Goal: Task Accomplishment & Management: Use online tool/utility

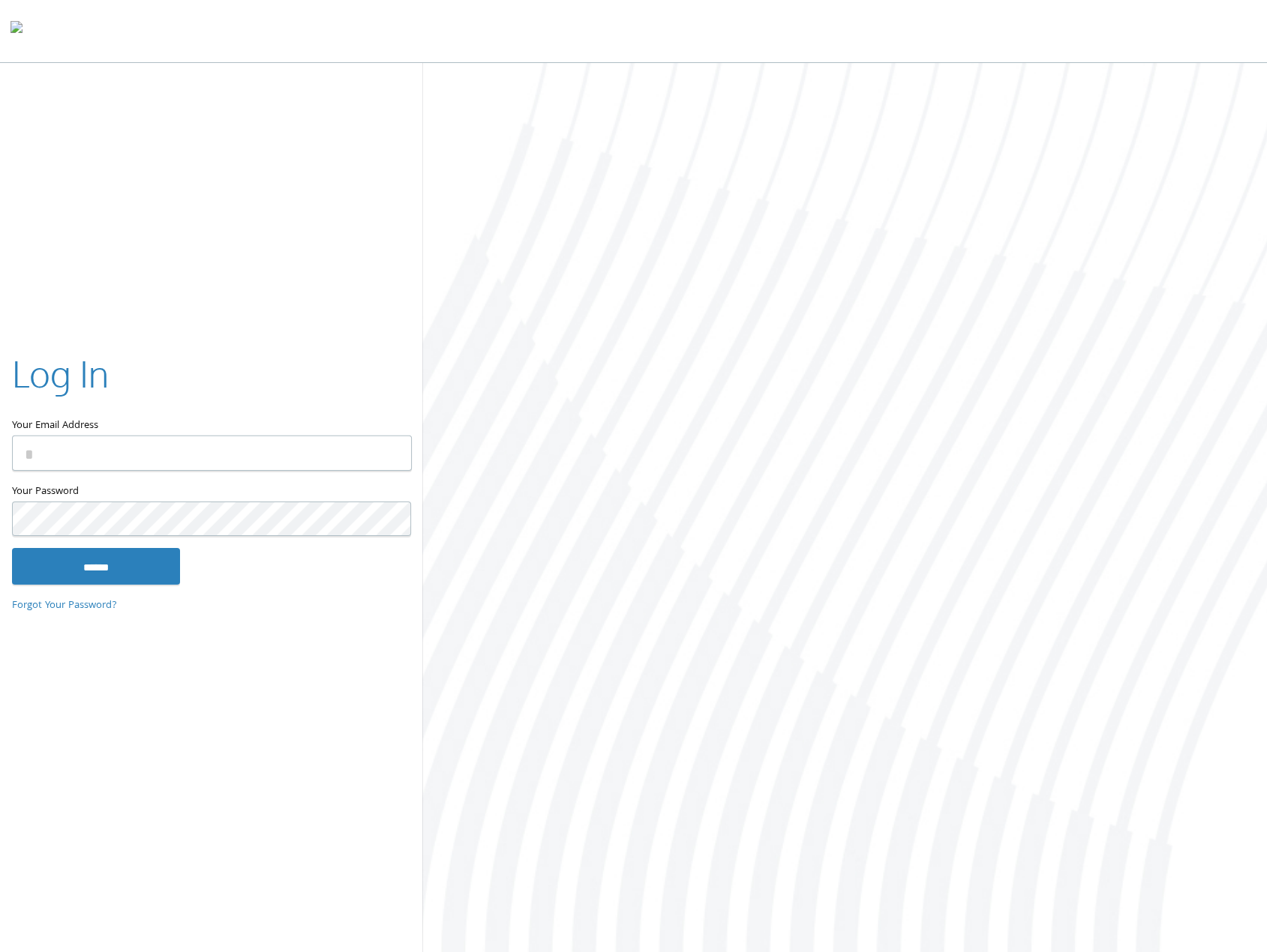
type input "**********"
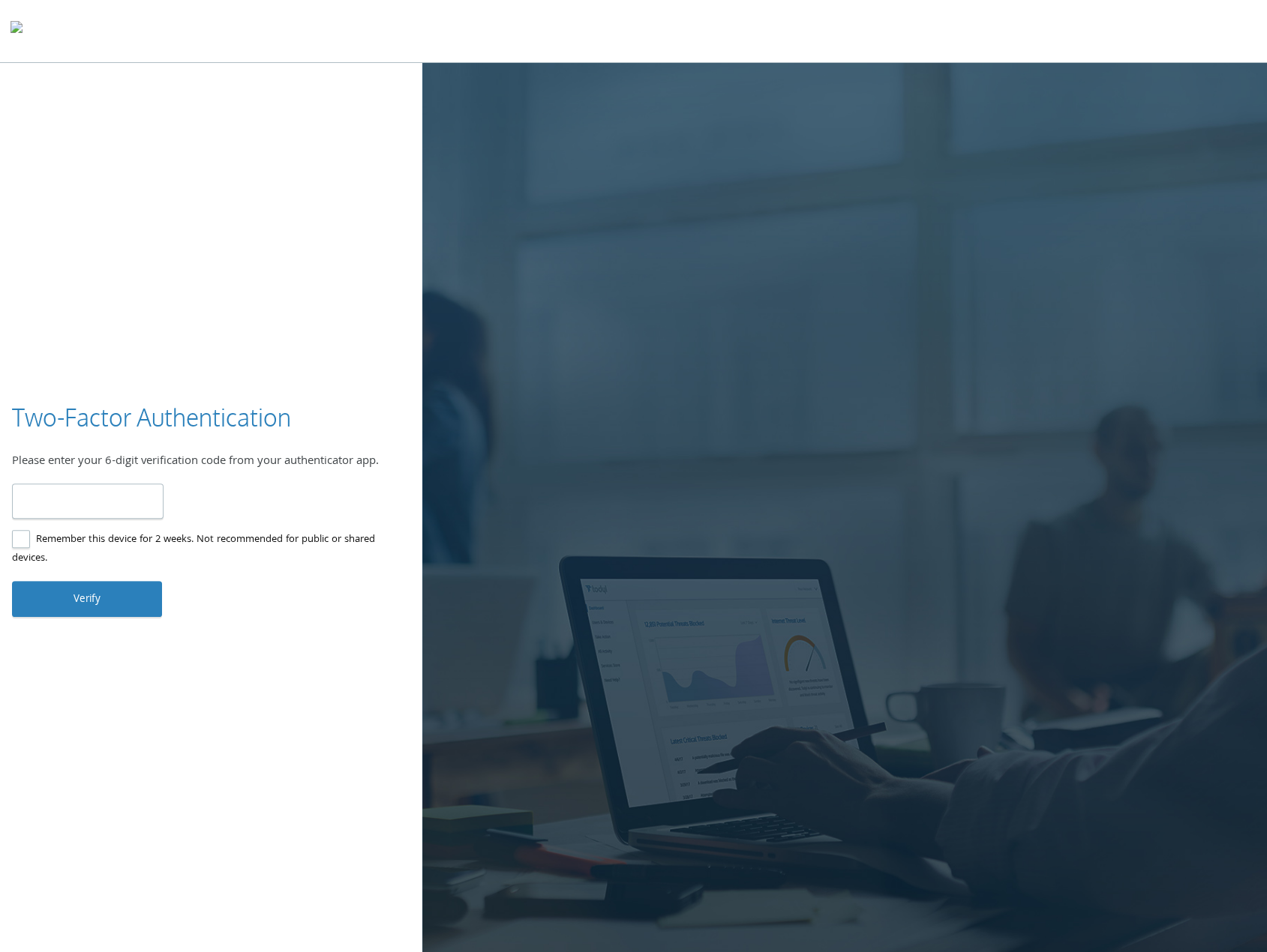
type input "******"
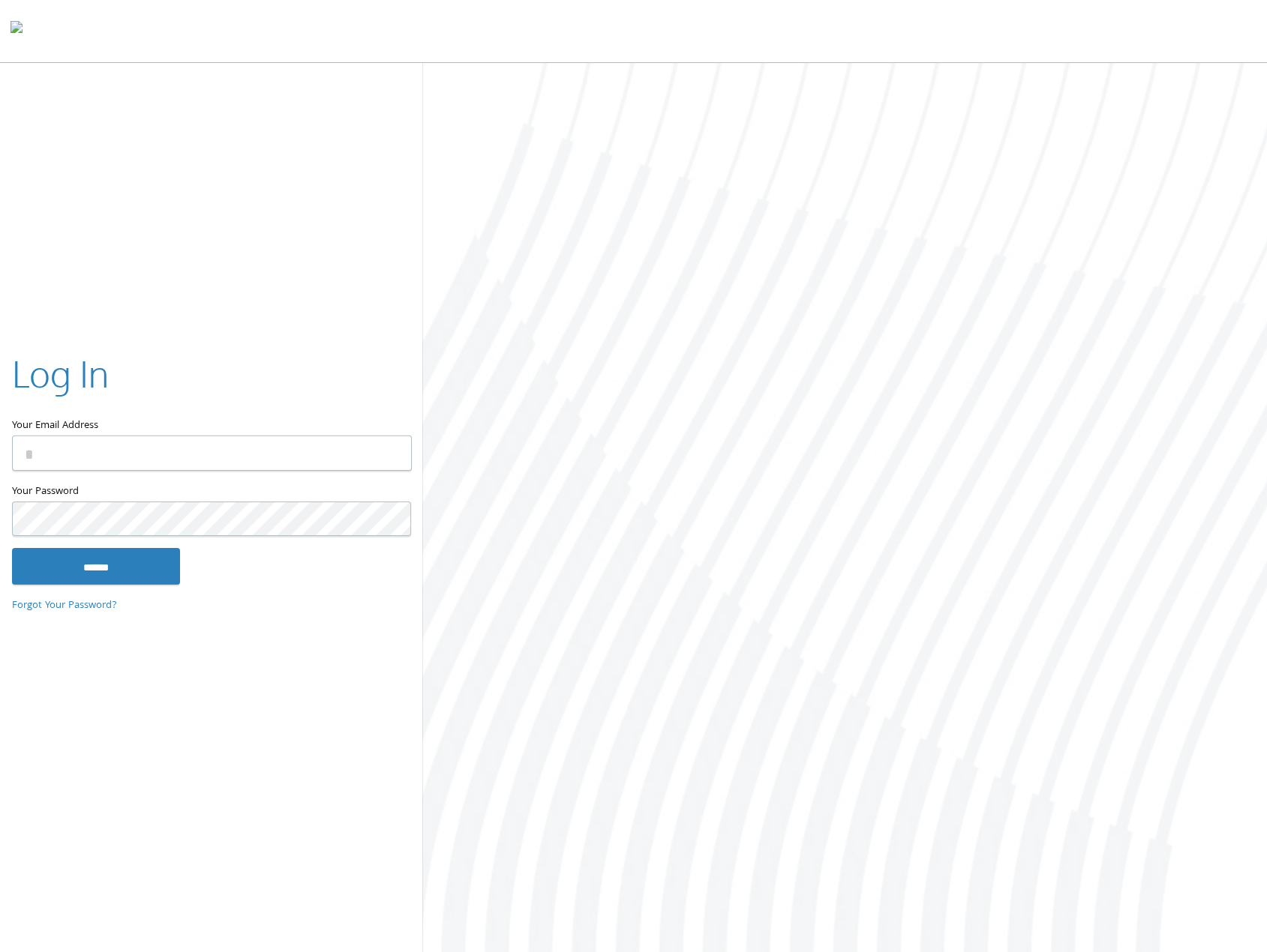
type input "**********"
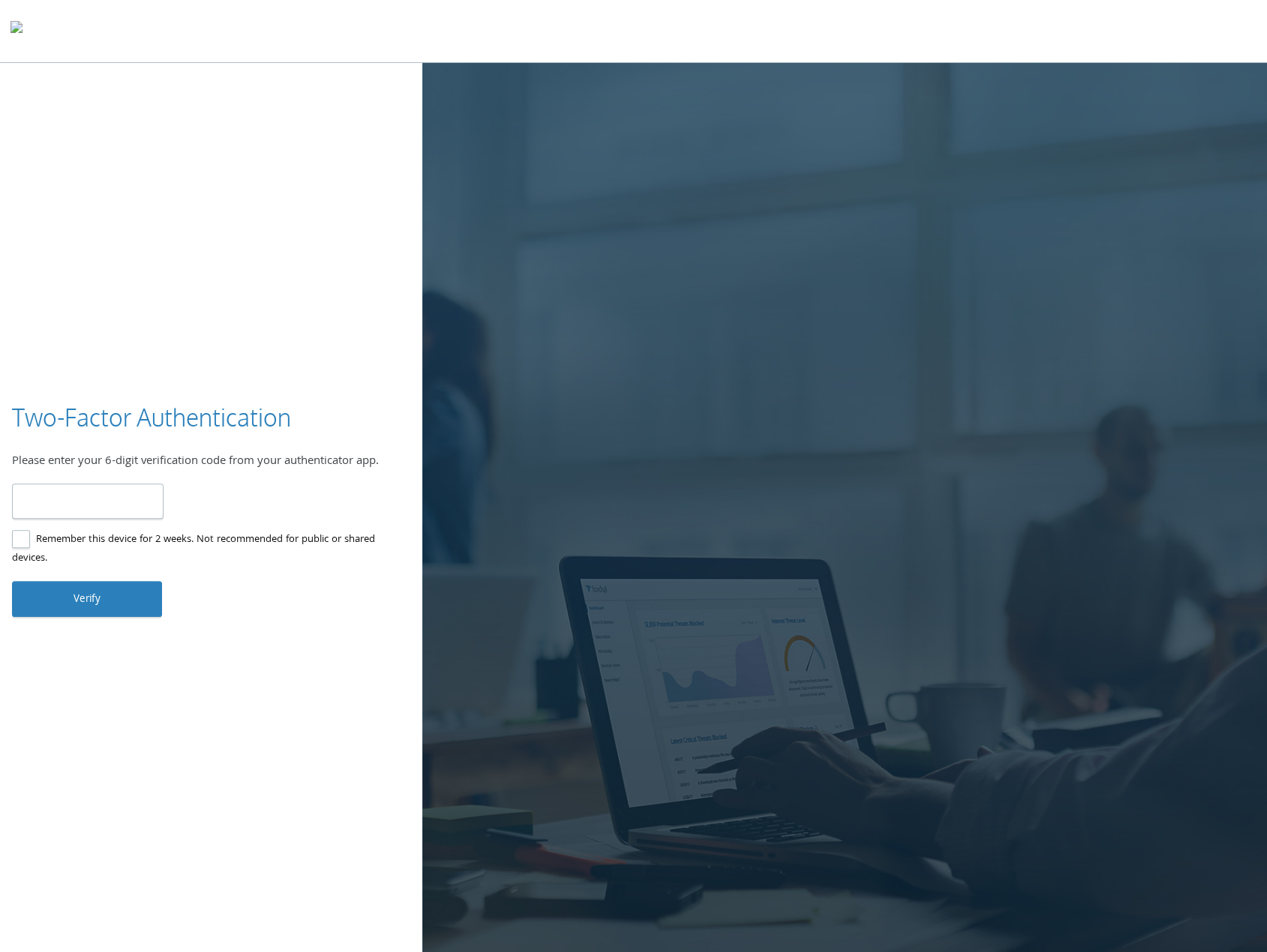
click at [567, 402] on div at bounding box center [844, 509] width 844 height 893
